Goal: Check status: Check status

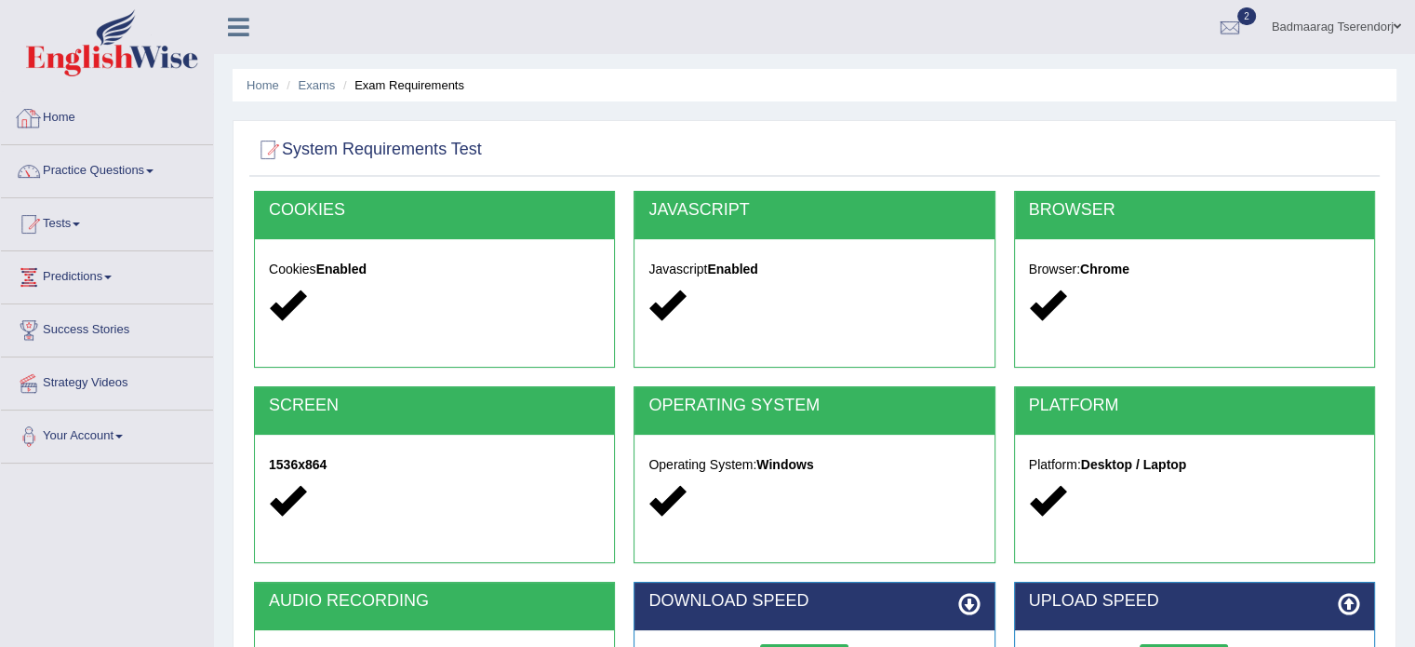
click at [66, 118] on link "Home" at bounding box center [107, 115] width 212 height 47
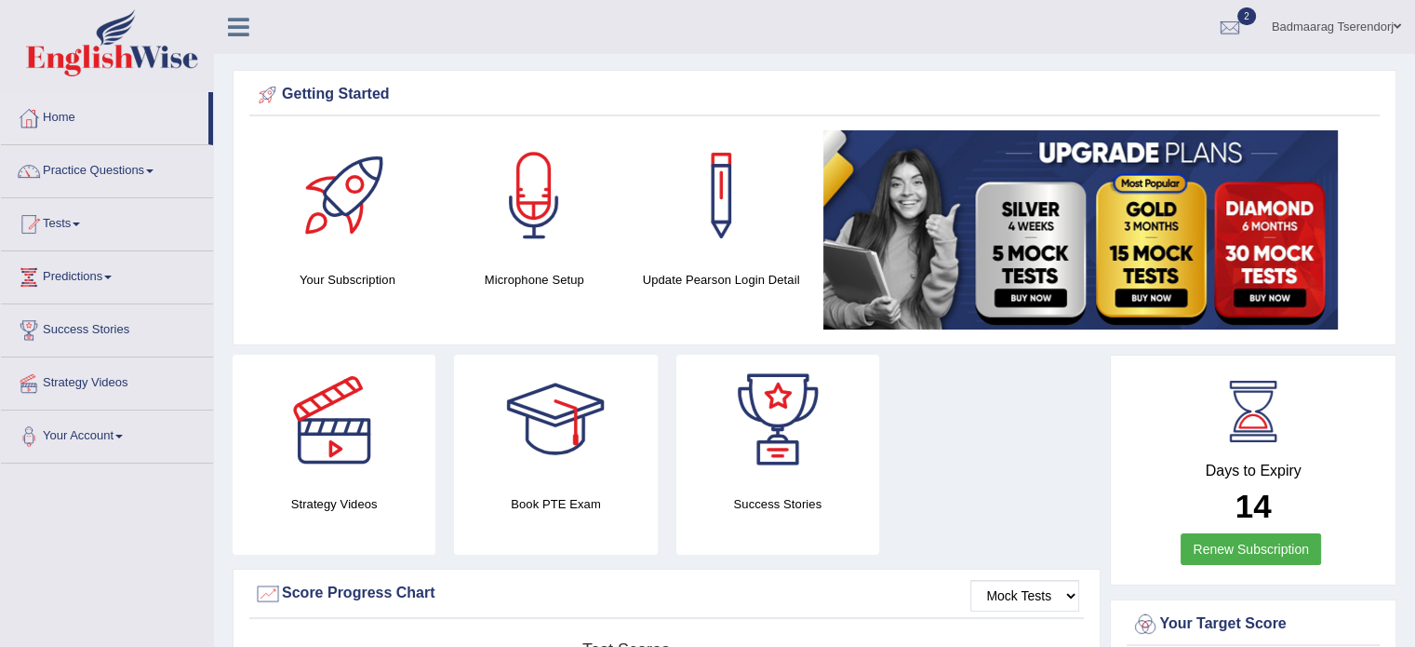
click at [149, 167] on link "Practice Questions" at bounding box center [107, 168] width 212 height 47
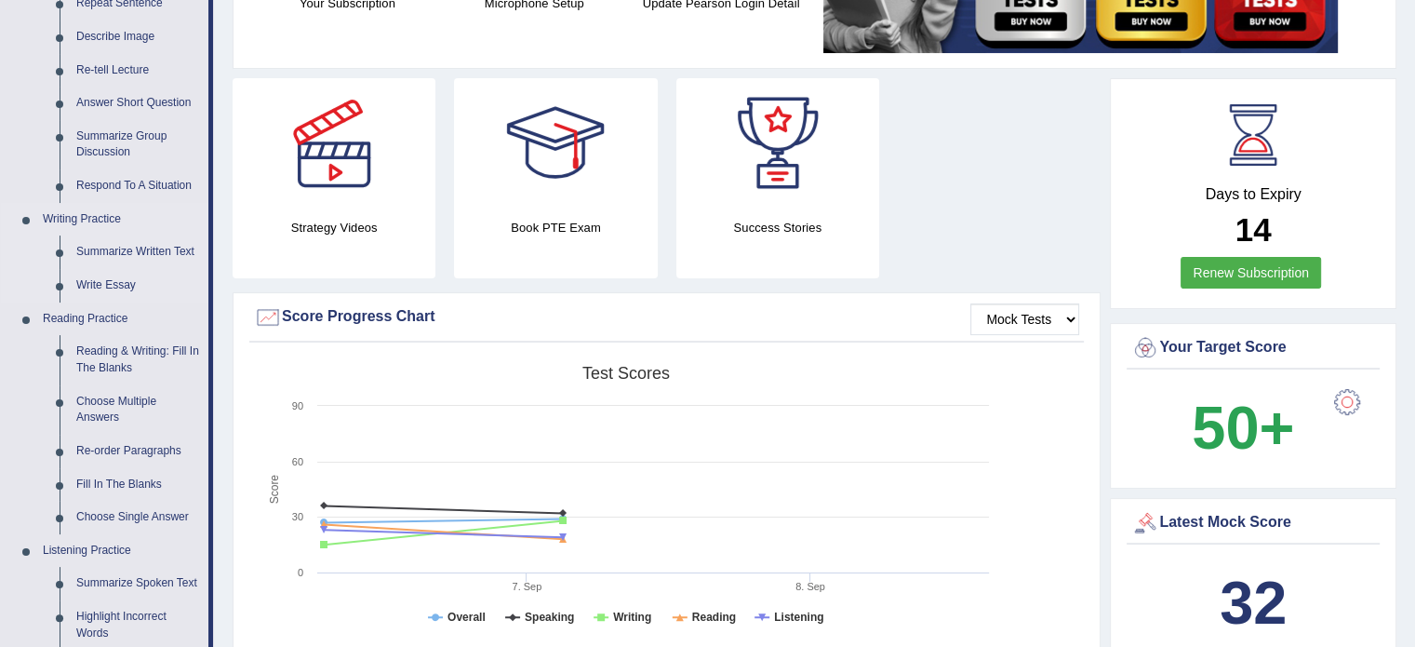
scroll to position [279, 0]
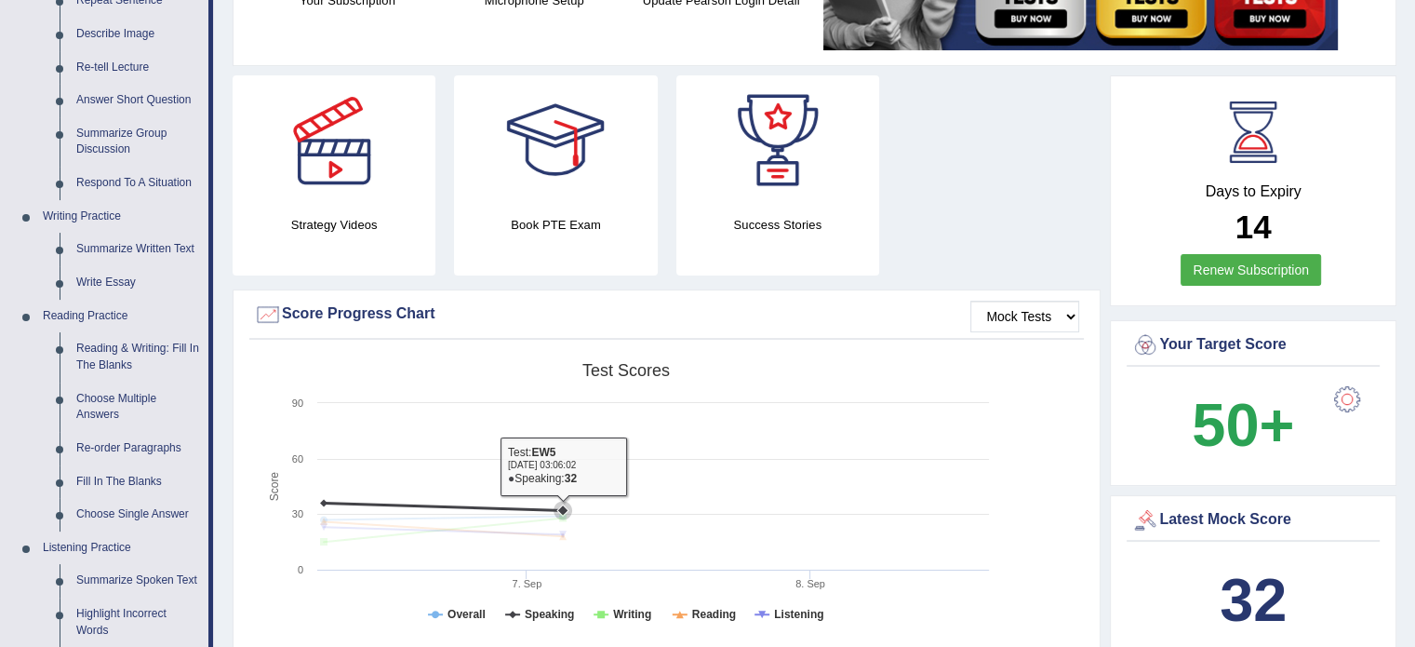
click at [750, 478] on rect at bounding box center [626, 497] width 744 height 288
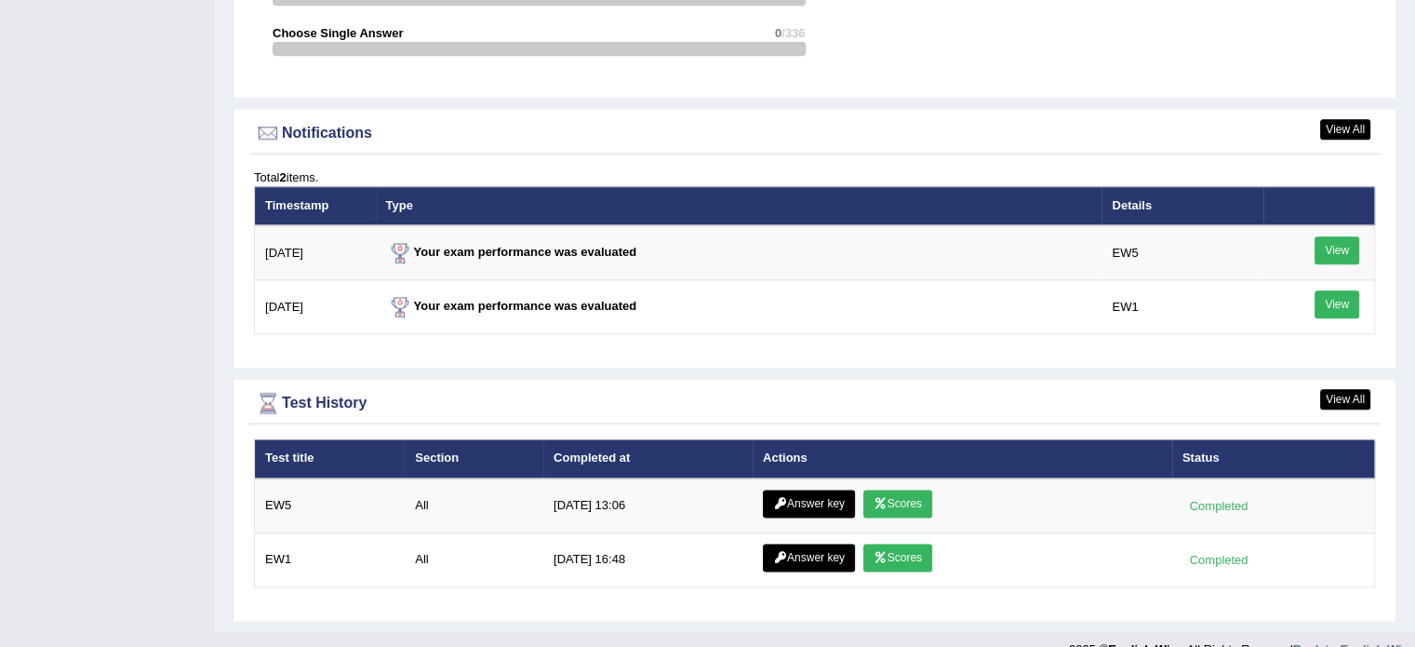
scroll to position [2191, 0]
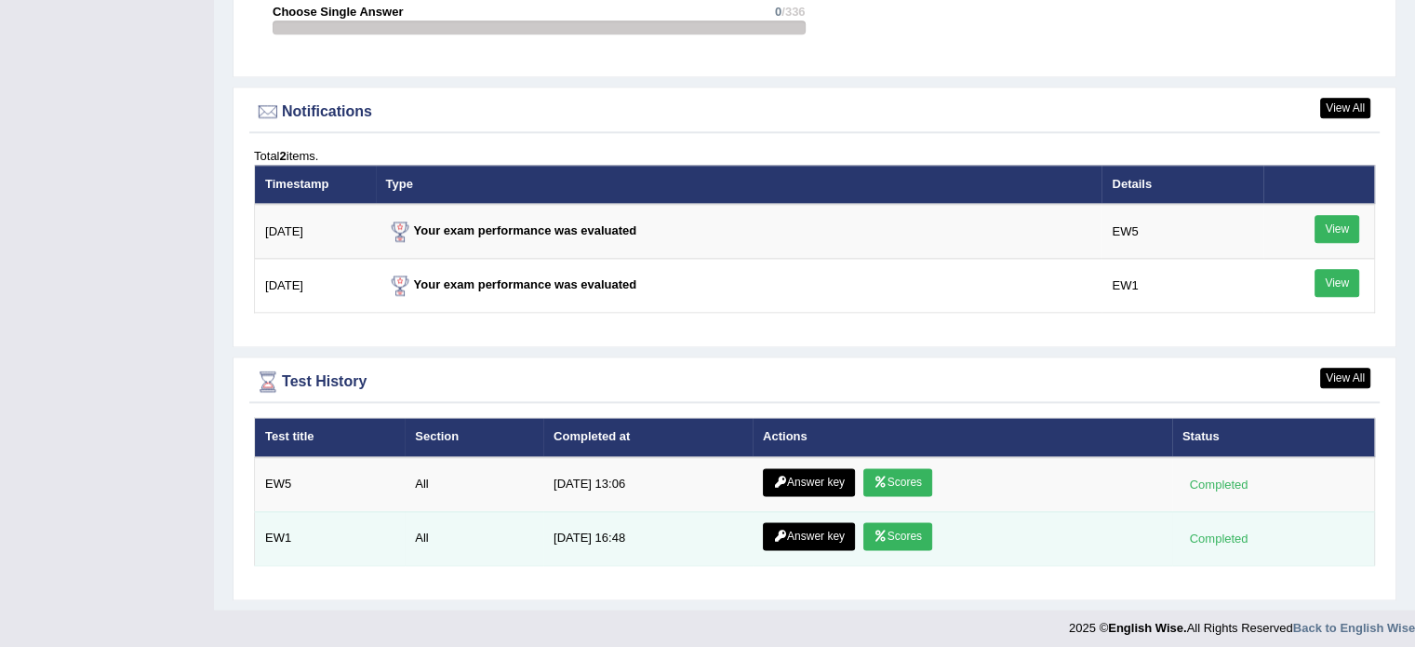
click at [898, 527] on link "Scores" at bounding box center [897, 536] width 69 height 28
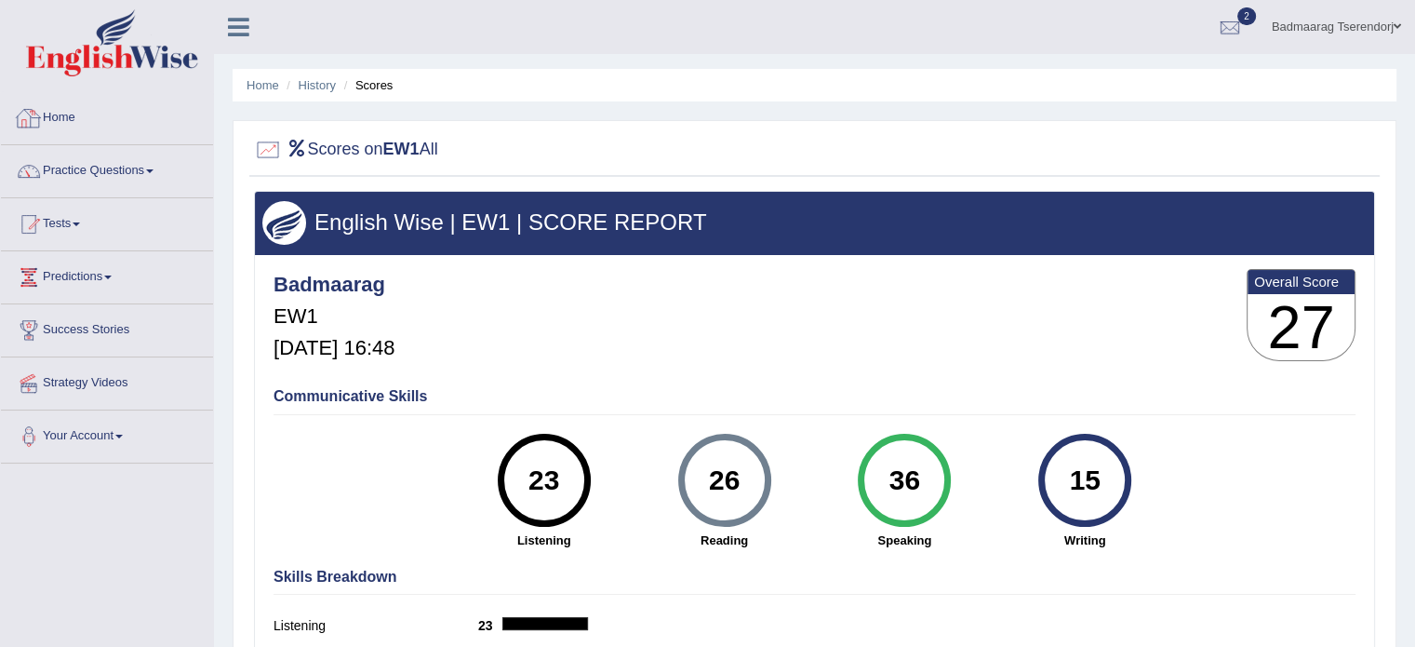
click at [71, 118] on link "Home" at bounding box center [107, 115] width 212 height 47
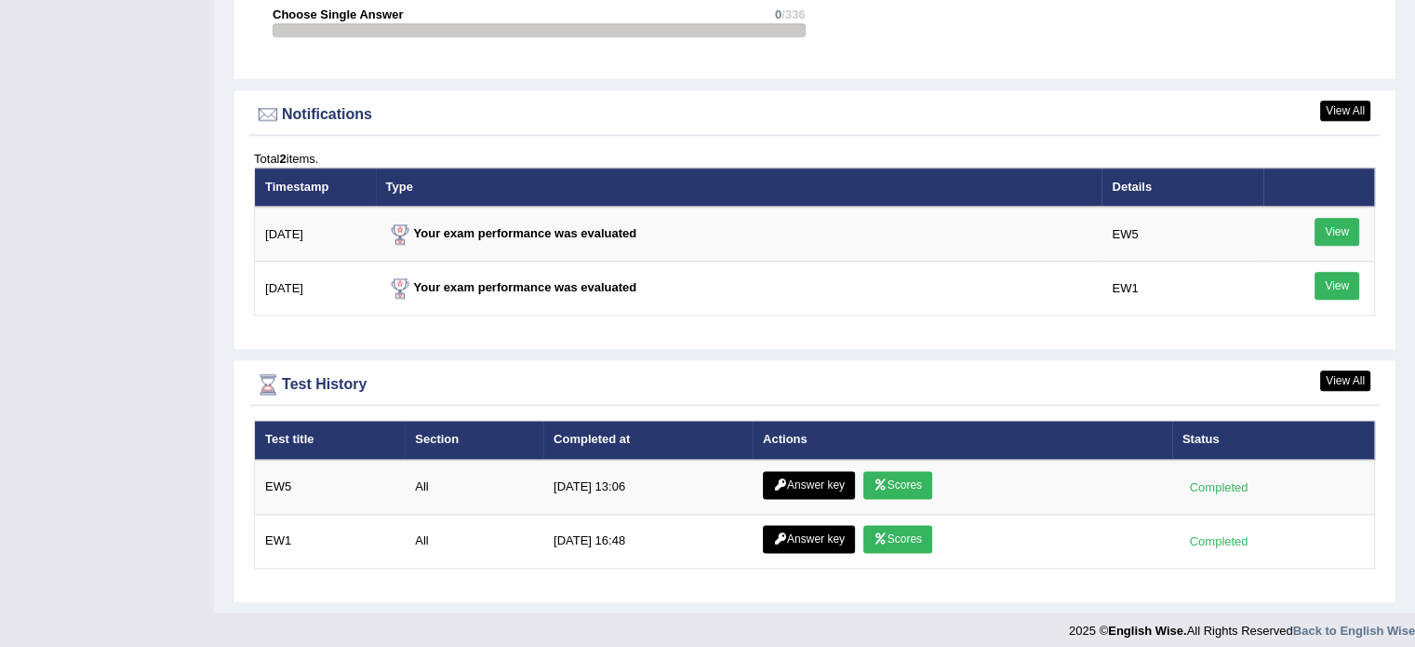
scroll to position [2191, 0]
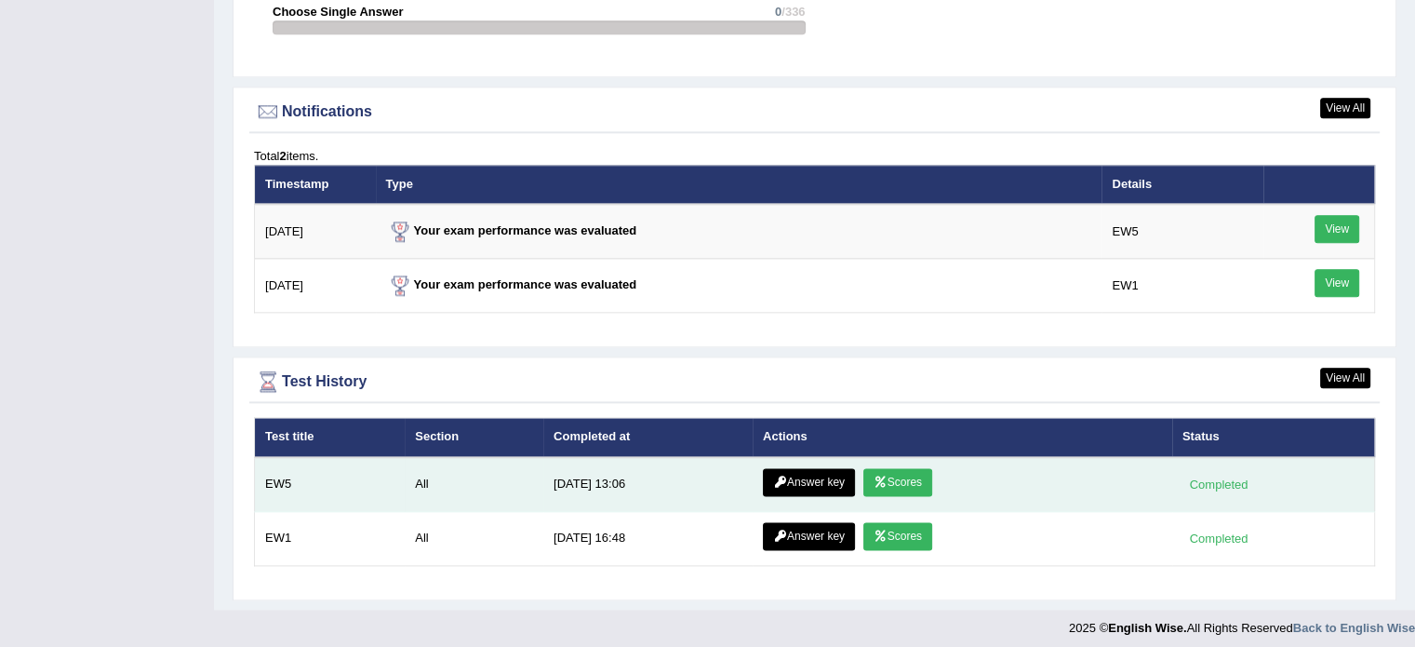
click at [908, 471] on link "Scores" at bounding box center [897, 482] width 69 height 28
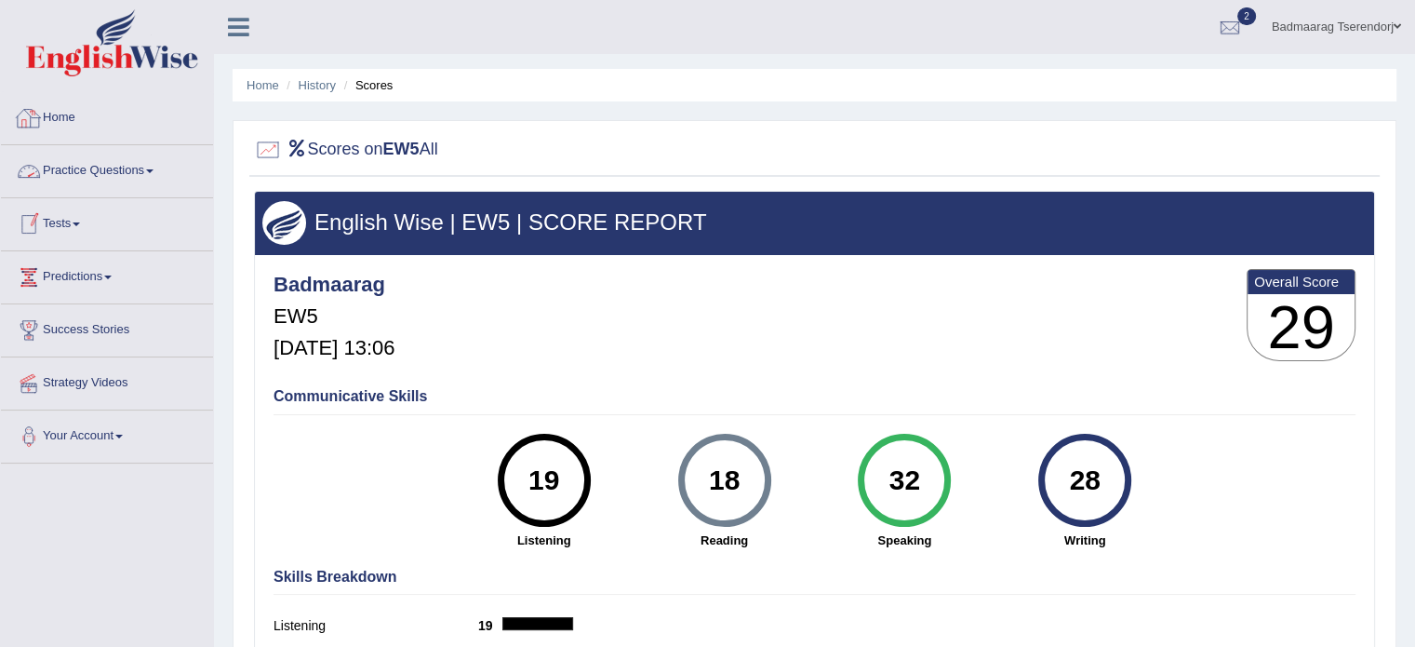
click at [67, 107] on link "Home" at bounding box center [107, 115] width 212 height 47
